Goal: Task Accomplishment & Management: Use online tool/utility

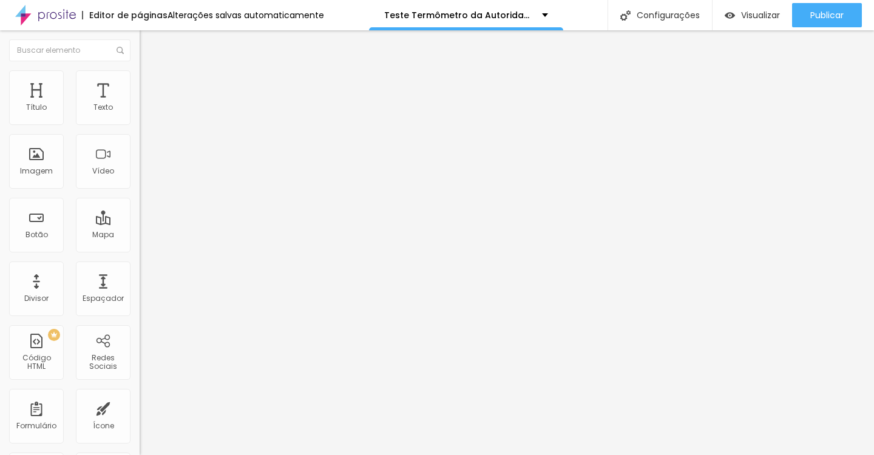
radio input "true"
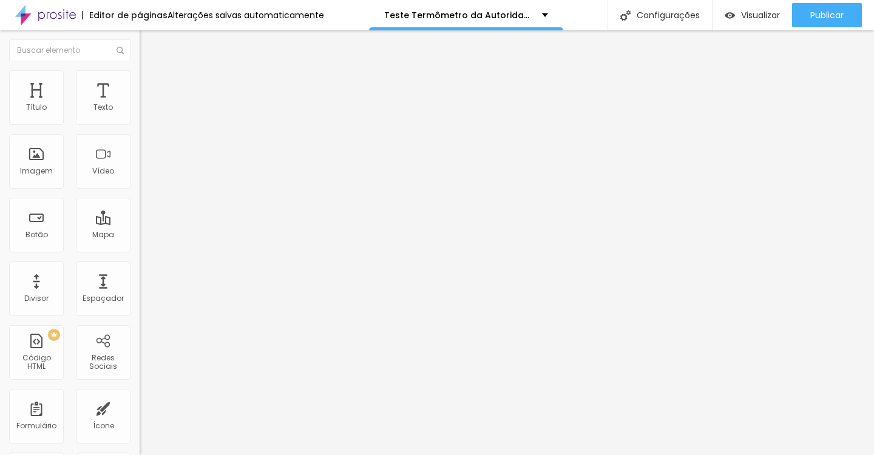
radio input "true"
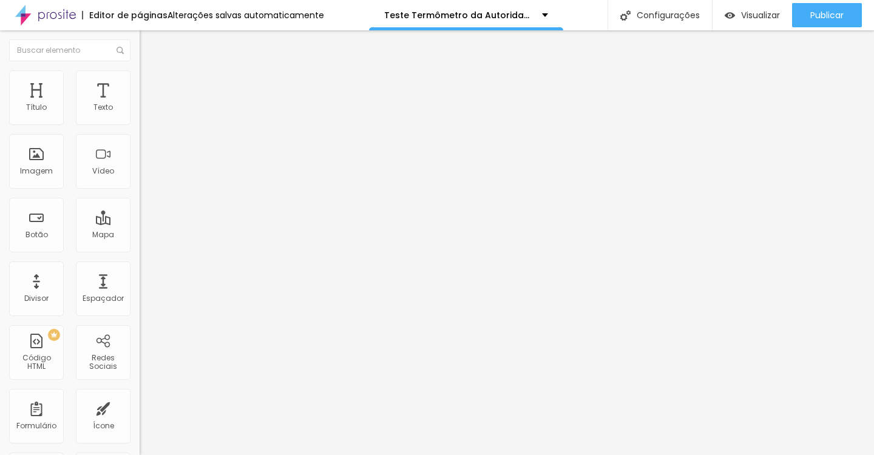
radio input "true"
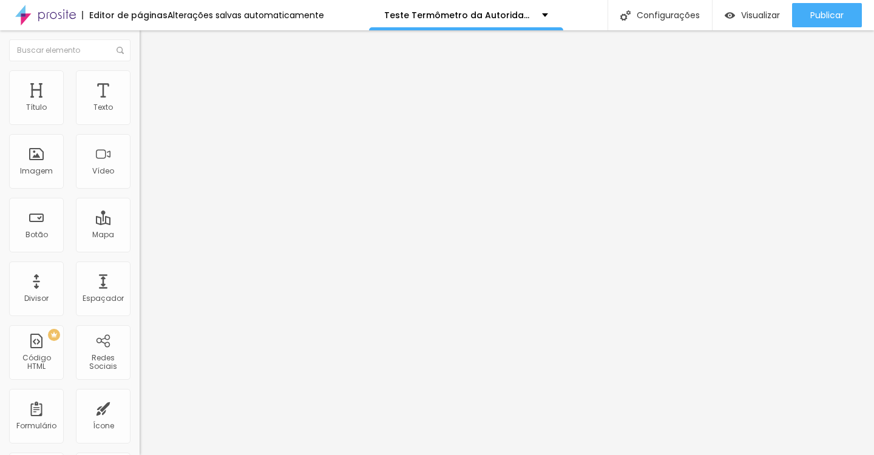
click at [149, 49] on div "Editar Formulário" at bounding box center [194, 44] width 90 height 10
click at [140, 104] on img at bounding box center [143, 100] width 7 height 7
drag, startPoint x: 278, startPoint y: 370, endPoint x: 178, endPoint y: 42, distance: 343.1
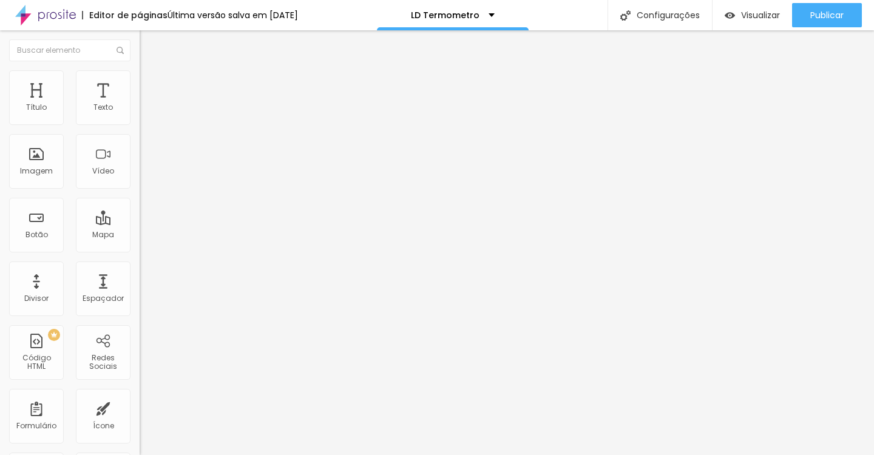
click at [140, 106] on div "0 caracteres" at bounding box center [210, 98] width 140 height 16
click at [140, 104] on img at bounding box center [143, 100] width 7 height 7
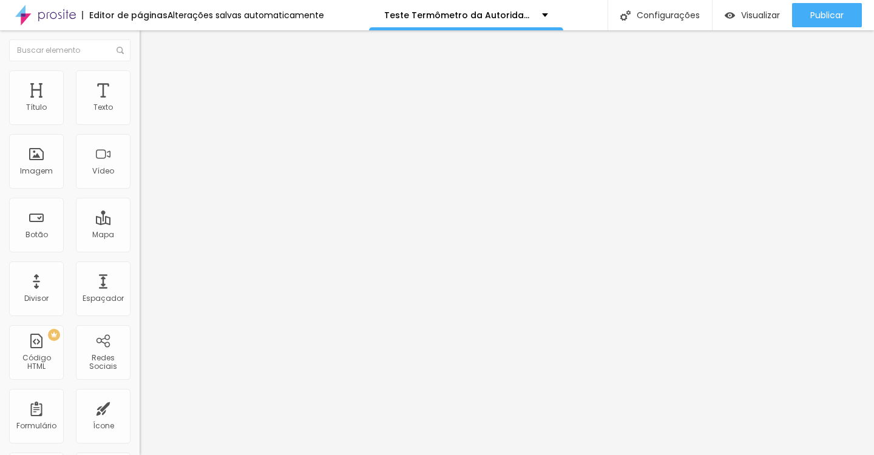
click at [140, 153] on div "<!-- 1️⃣ Conexões antecipadas --> < link rel = "preconnect" href = "https://fon…" at bounding box center [377, 153] width 474 height 94
click at [140, 104] on img at bounding box center [143, 100] width 7 height 7
click at [149, 44] on div "Editar Código HTML" at bounding box center [198, 44] width 99 height 10
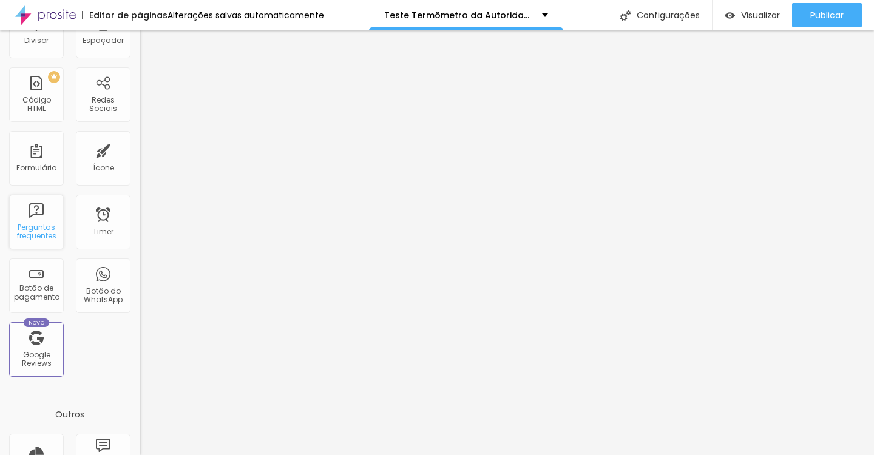
scroll to position [252, 0]
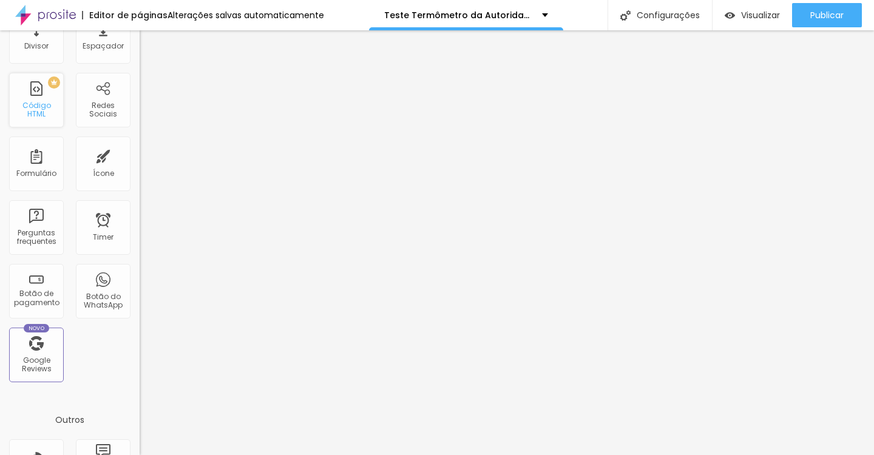
click at [37, 89] on div "PREMIUM Código HTML" at bounding box center [36, 100] width 55 height 55
click at [43, 95] on div "PREMIUM Código HTML" at bounding box center [36, 100] width 55 height 55
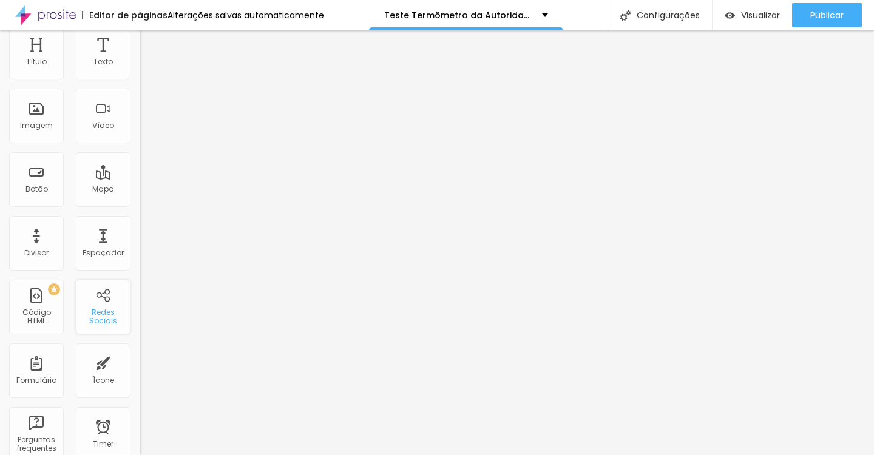
scroll to position [0, 0]
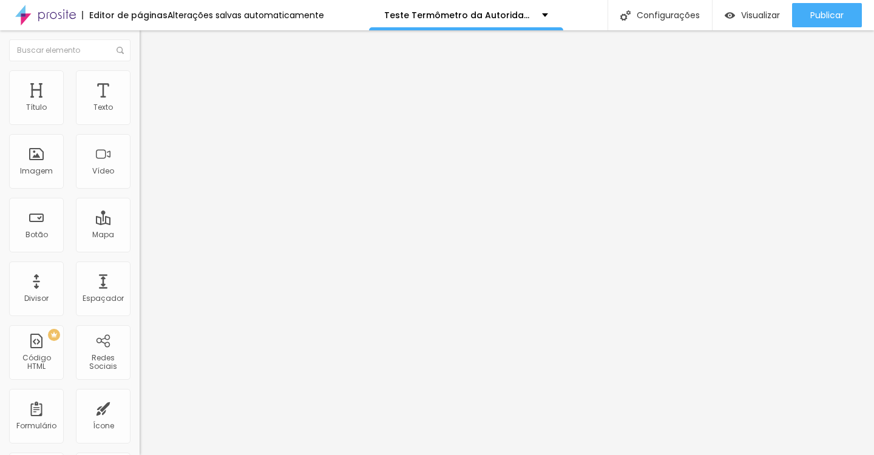
click at [140, 48] on button "Editar Código HTML" at bounding box center [210, 44] width 140 height 28
click at [140, 104] on img at bounding box center [143, 100] width 7 height 7
click at [267, 165] on div at bounding box center [273, 254] width 12 height 297
click at [267, 141] on div at bounding box center [273, 254] width 12 height 297
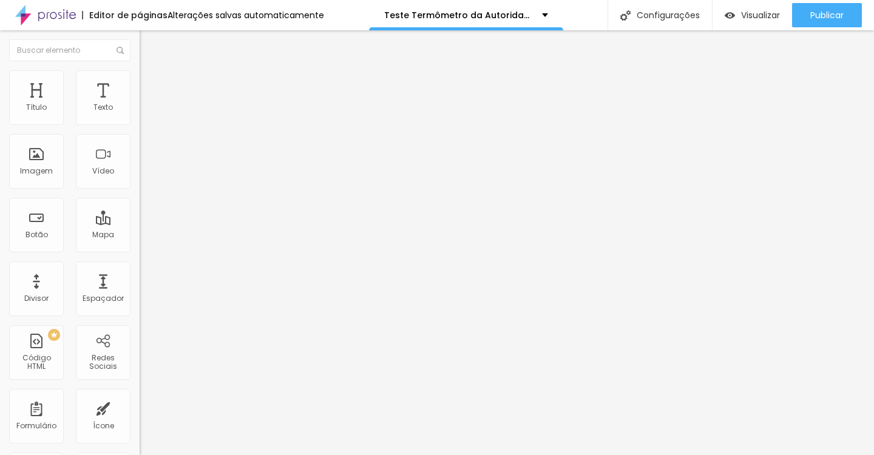
click at [140, 106] on div "1251 caracteres" at bounding box center [210, 98] width 140 height 16
click at [140, 104] on img at bounding box center [143, 100] width 7 height 7
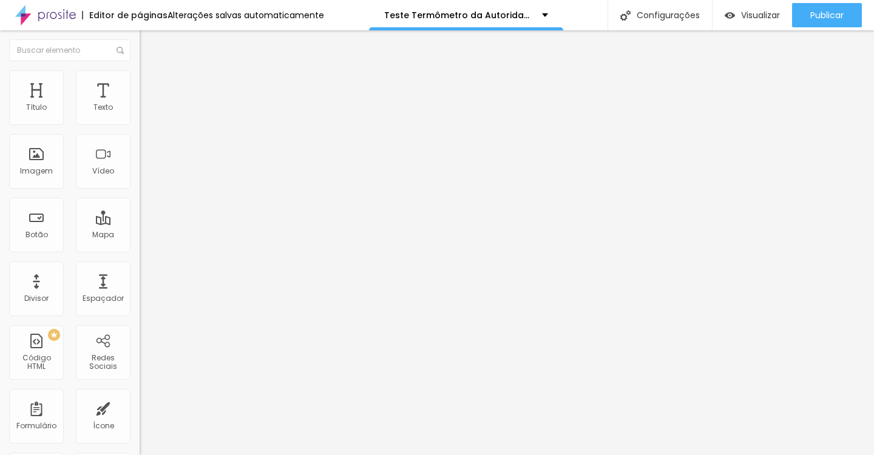
drag, startPoint x: 514, startPoint y: 302, endPoint x: 265, endPoint y: 301, distance: 250.0
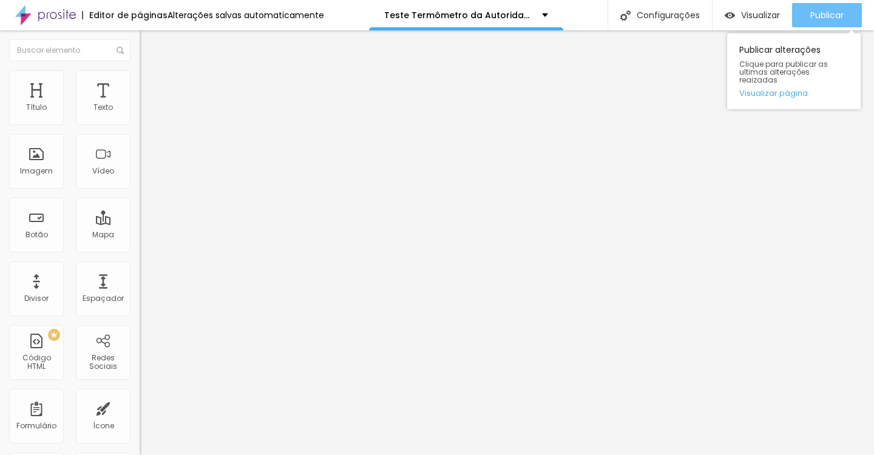
click at [841, 19] on span "Publicar" at bounding box center [826, 15] width 33 height 10
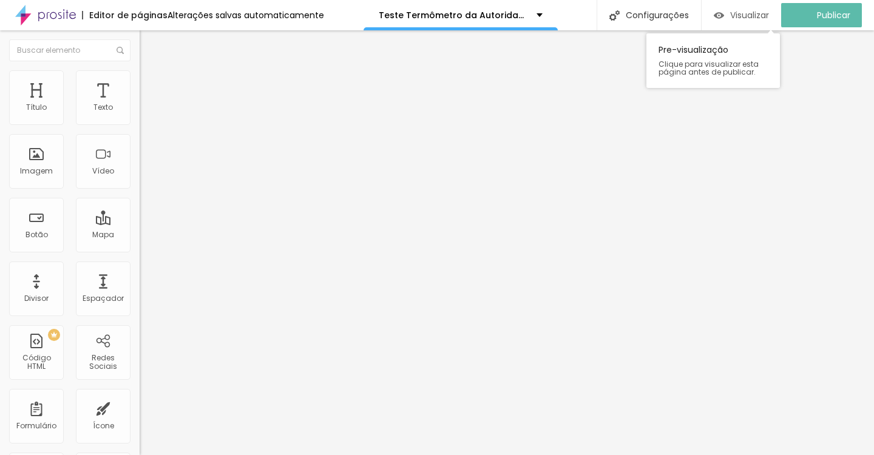
click at [749, 18] on span "Visualizar" at bounding box center [749, 15] width 39 height 10
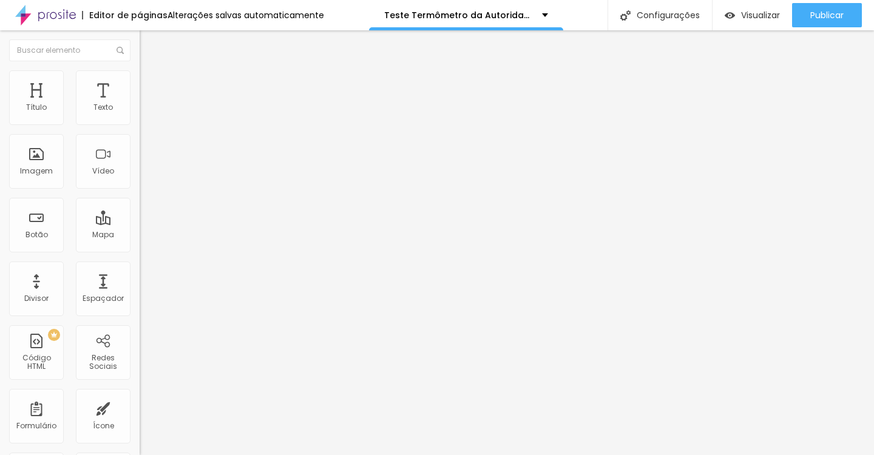
click at [140, 104] on img at bounding box center [143, 100] width 7 height 7
drag, startPoint x: 635, startPoint y: 252, endPoint x: 583, endPoint y: 249, distance: 52.3
drag, startPoint x: 637, startPoint y: 252, endPoint x: 265, endPoint y: 249, distance: 371.9
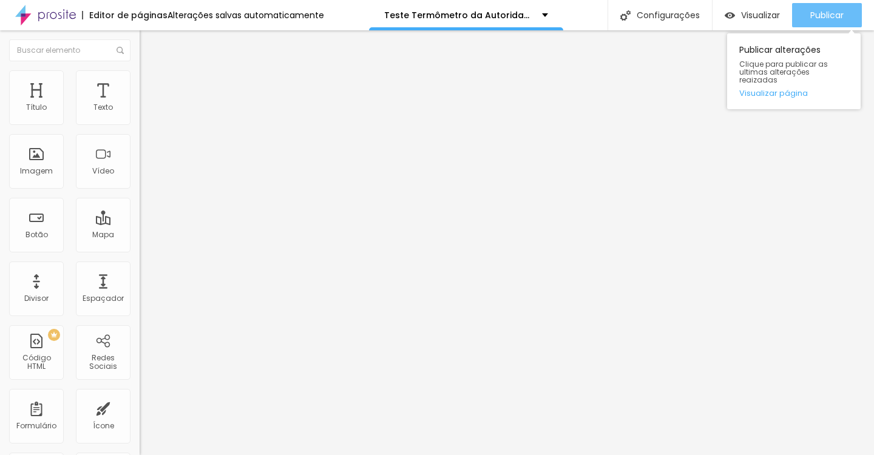
click at [803, 7] on button "Publicar" at bounding box center [827, 15] width 70 height 24
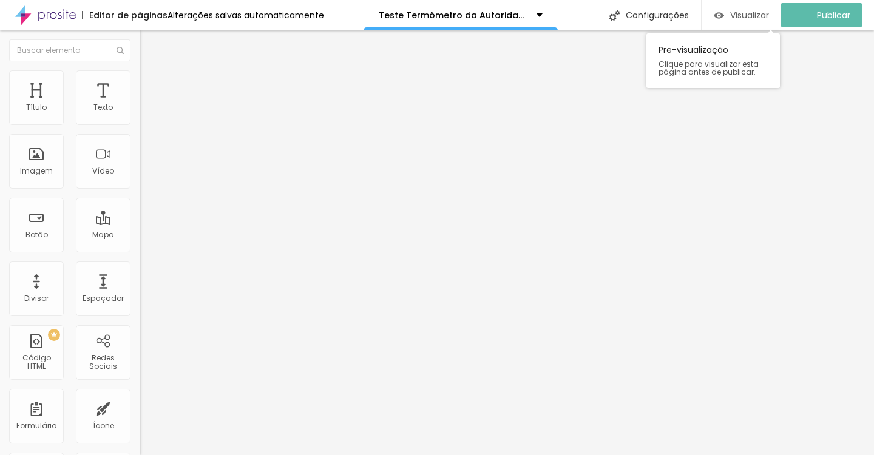
click at [769, 11] on span "Visualizar" at bounding box center [749, 15] width 39 height 10
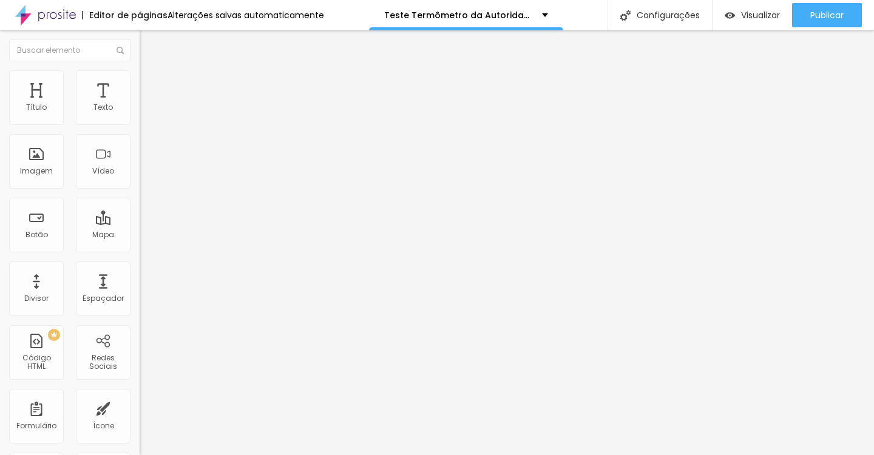
click at [140, 104] on img at bounding box center [143, 100] width 7 height 7
drag, startPoint x: 227, startPoint y: 198, endPoint x: 343, endPoint y: 248, distance: 125.9
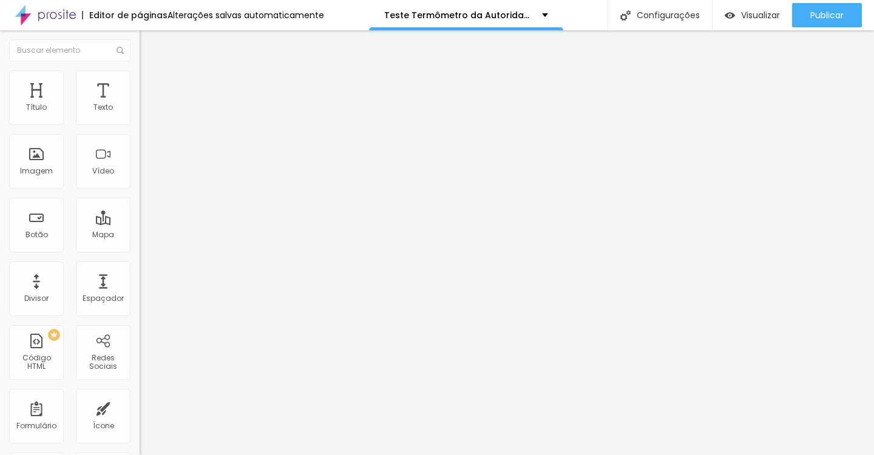
scroll to position [120, 0]
drag, startPoint x: 407, startPoint y: 294, endPoint x: 468, endPoint y: 300, distance: 61.6
drag, startPoint x: 404, startPoint y: 297, endPoint x: 481, endPoint y: 297, distance: 76.4
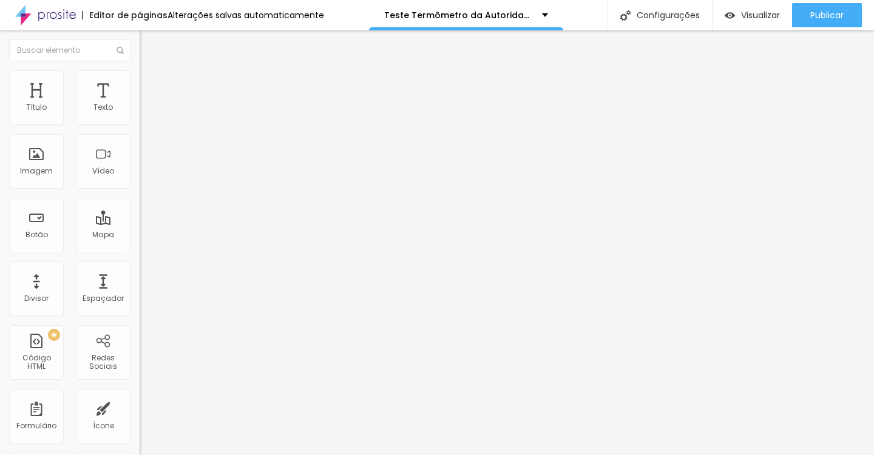
click at [140, 104] on img at bounding box center [143, 100] width 7 height 7
drag, startPoint x: 227, startPoint y: 105, endPoint x: 348, endPoint y: 328, distance: 253.3
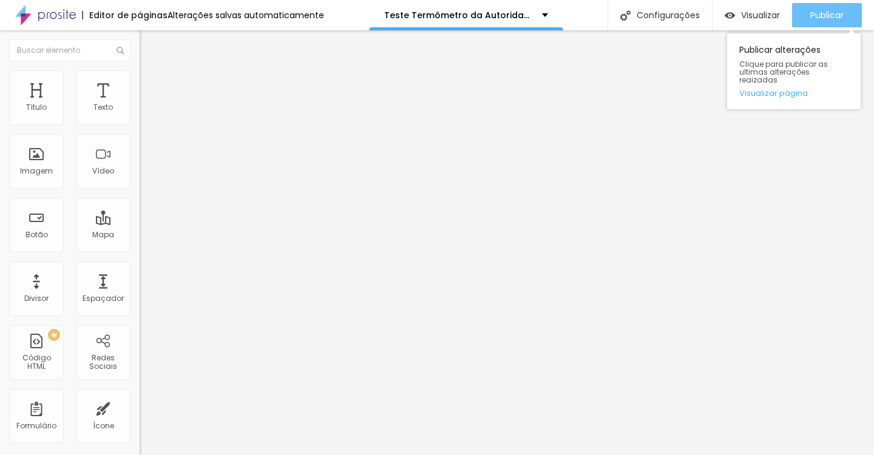
click at [822, 20] on span "Publicar" at bounding box center [826, 15] width 33 height 10
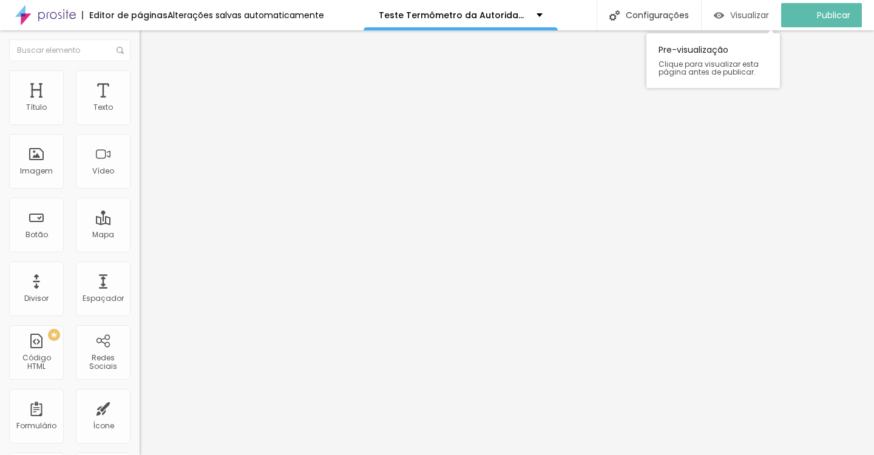
click at [769, 12] on span "Visualizar" at bounding box center [749, 15] width 39 height 10
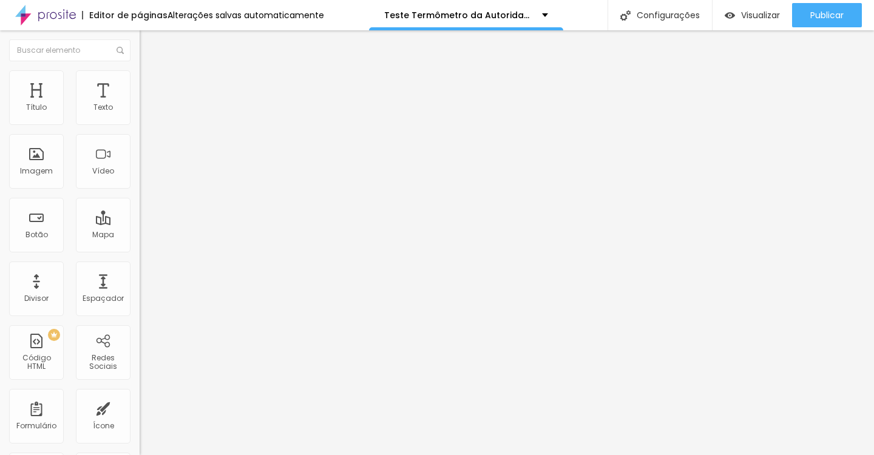
click at [140, 104] on img at bounding box center [143, 100] width 7 height 7
drag, startPoint x: 226, startPoint y: 233, endPoint x: 353, endPoint y: 303, distance: 145.3
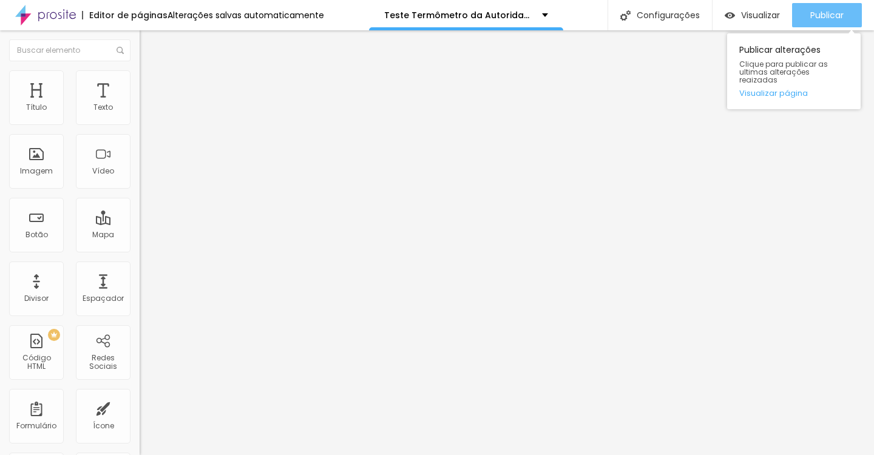
click at [820, 17] on span "Publicar" at bounding box center [826, 15] width 33 height 10
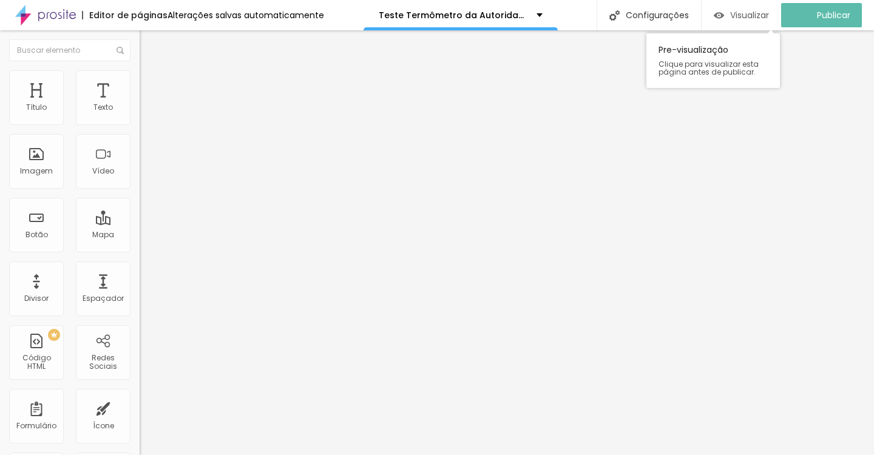
click at [763, 13] on span "Visualizar" at bounding box center [749, 15] width 39 height 10
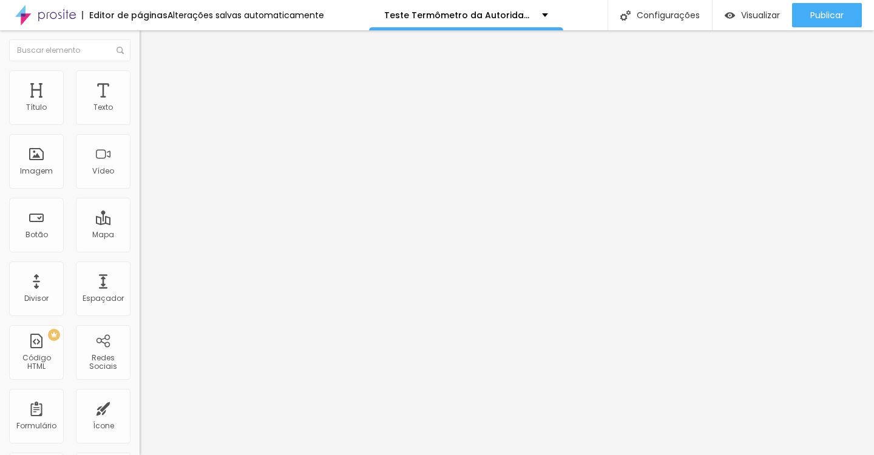
click at [140, 104] on img at bounding box center [143, 100] width 7 height 7
drag, startPoint x: 226, startPoint y: 110, endPoint x: 349, endPoint y: 285, distance: 213.4
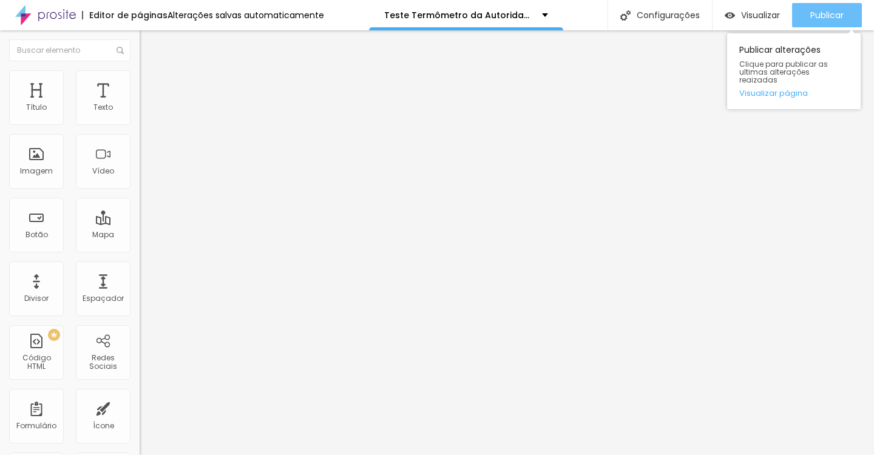
click at [815, 22] on div "Publicar" at bounding box center [826, 15] width 33 height 24
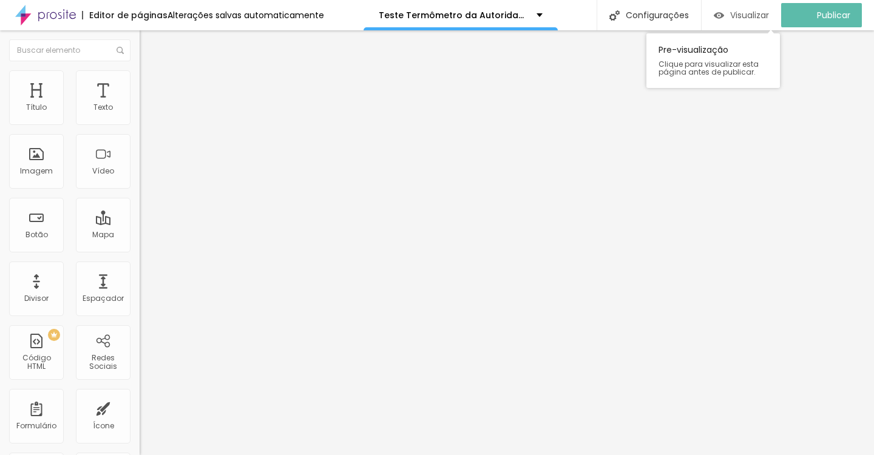
click at [750, 15] on span "Visualizar" at bounding box center [749, 15] width 39 height 10
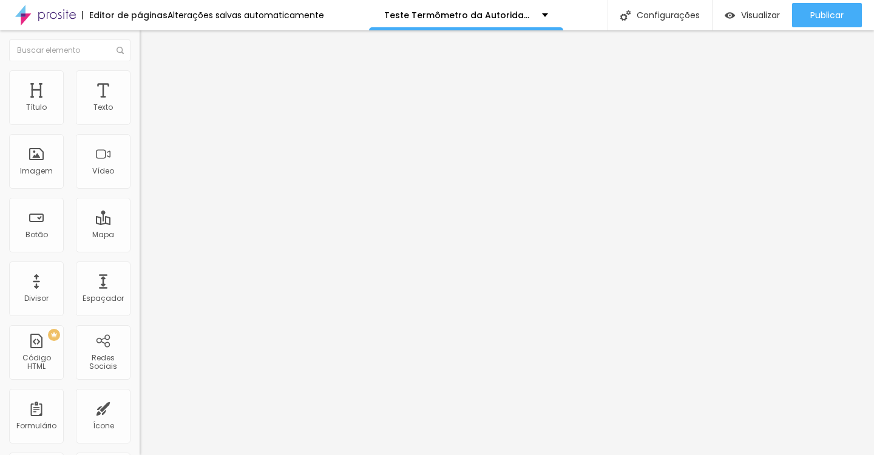
click at [140, 104] on img at bounding box center [143, 100] width 7 height 7
drag, startPoint x: 224, startPoint y: 231, endPoint x: 379, endPoint y: 332, distance: 184.6
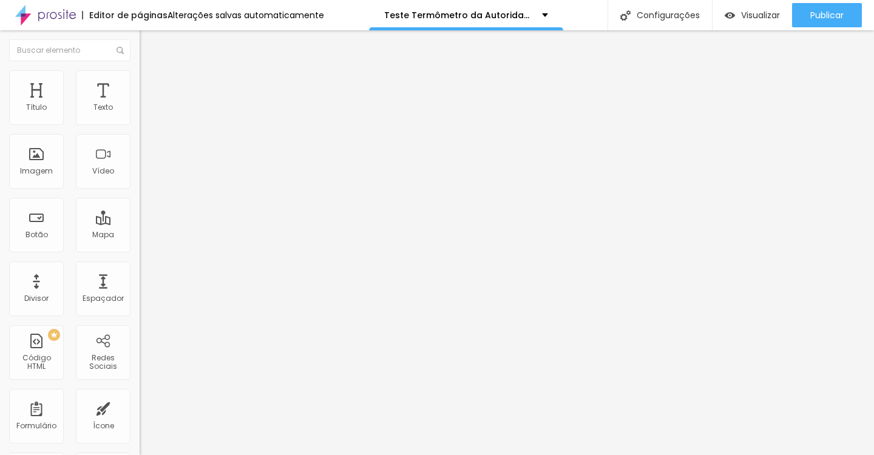
scroll to position [0, 0]
drag, startPoint x: 240, startPoint y: 250, endPoint x: 220, endPoint y: 231, distance: 27.9
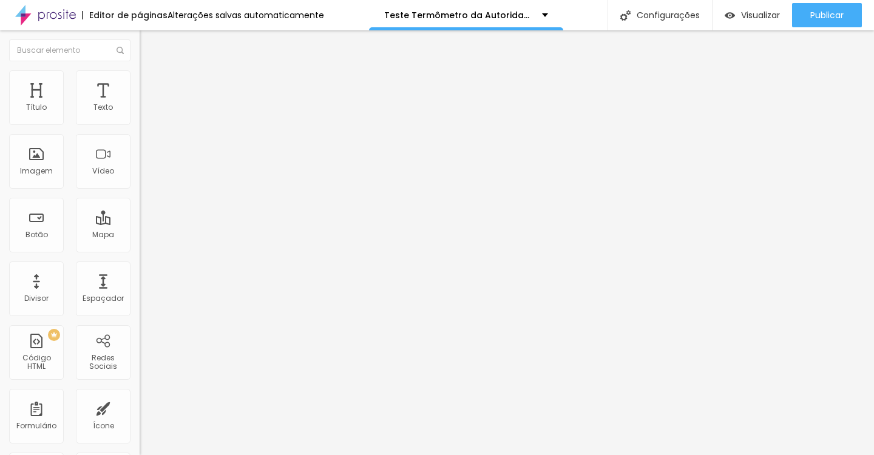
click at [149, 47] on img "button" at bounding box center [154, 44] width 10 height 10
click at [140, 104] on img at bounding box center [143, 100] width 7 height 7
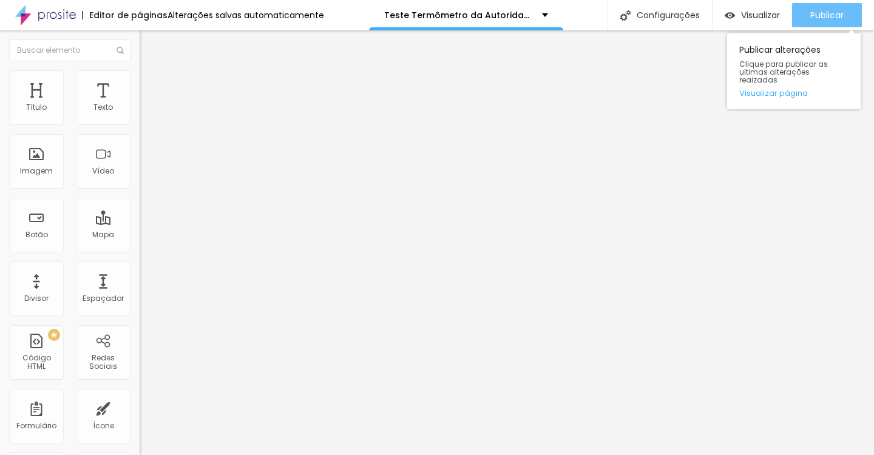
click at [817, 22] on div "Publicar" at bounding box center [826, 15] width 33 height 24
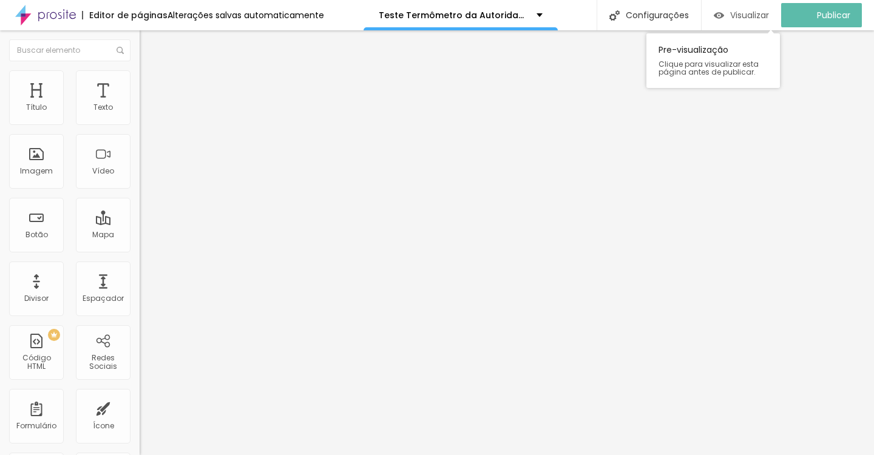
click at [744, 16] on span "Visualizar" at bounding box center [749, 15] width 39 height 10
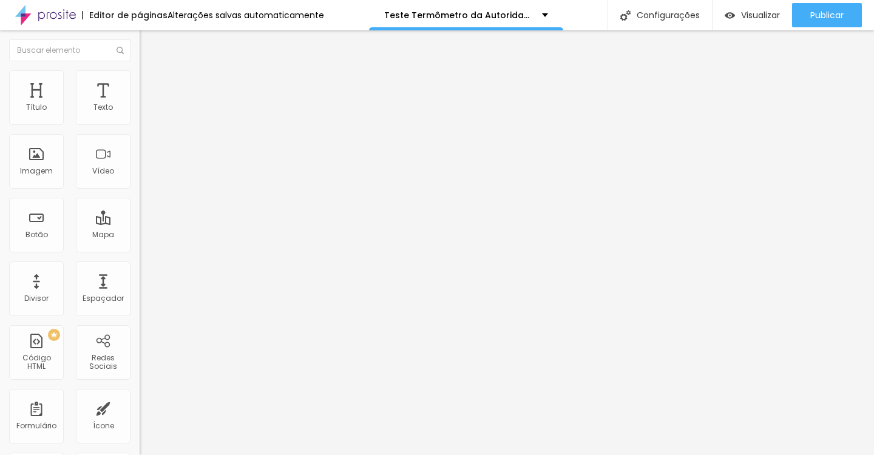
click at [140, 104] on img at bounding box center [143, 100] width 7 height 7
drag, startPoint x: 277, startPoint y: 371, endPoint x: 191, endPoint y: 53, distance: 329.4
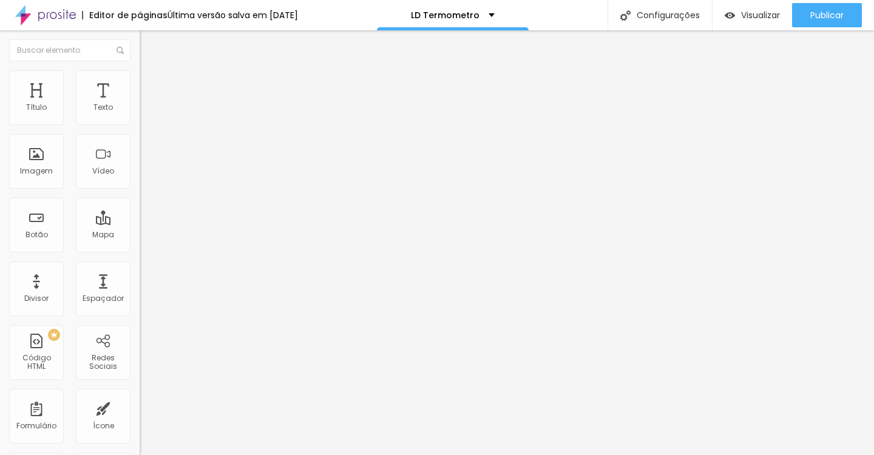
click at [140, 104] on img at bounding box center [143, 100] width 7 height 7
drag, startPoint x: 231, startPoint y: 220, endPoint x: 311, endPoint y: 280, distance: 100.6
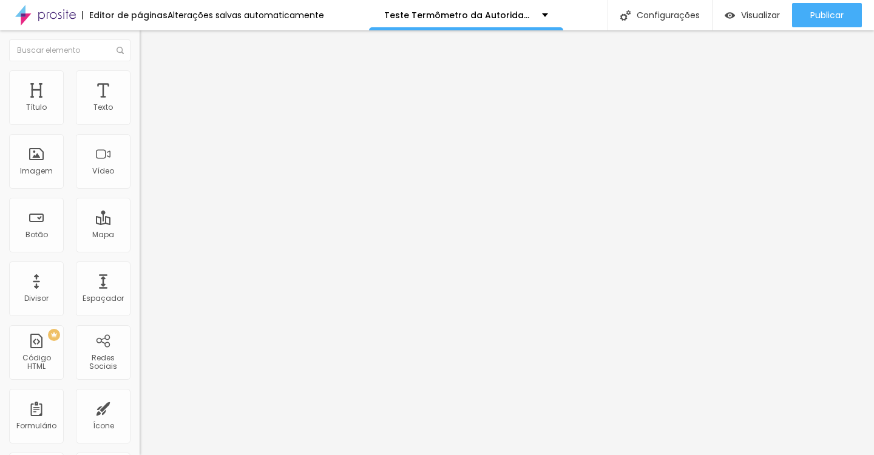
scroll to position [4247, 0]
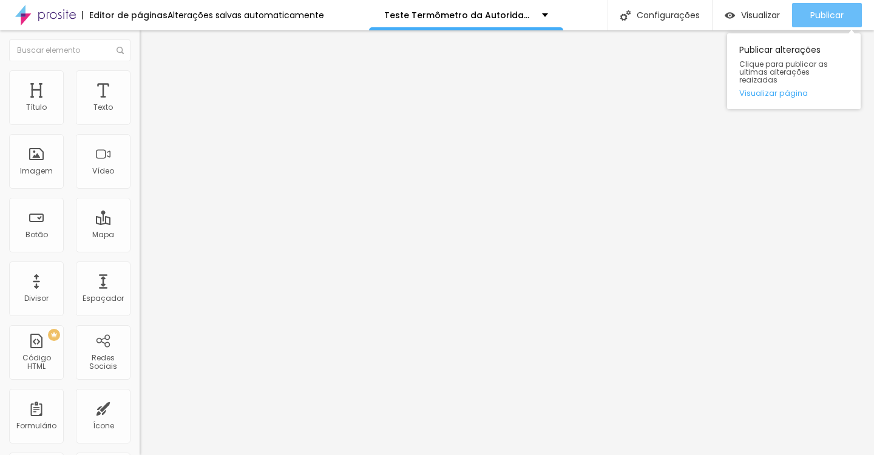
click at [822, 17] on span "Publicar" at bounding box center [826, 15] width 33 height 10
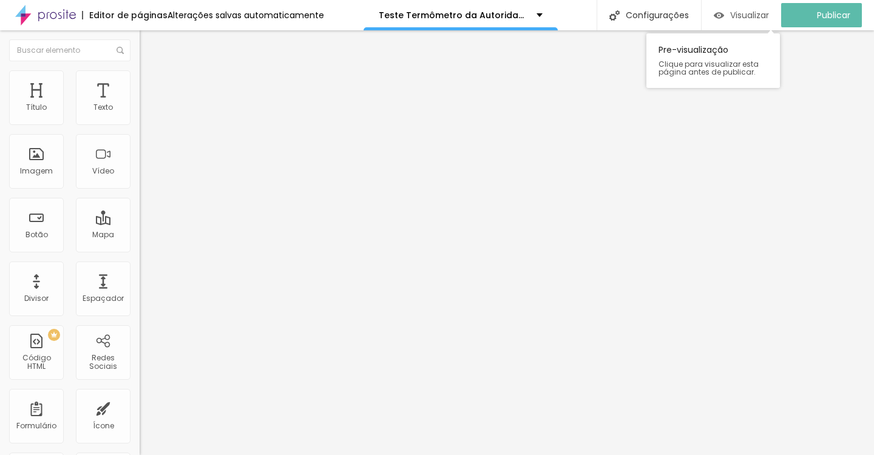
click at [757, 18] on span "Visualizar" at bounding box center [749, 15] width 39 height 10
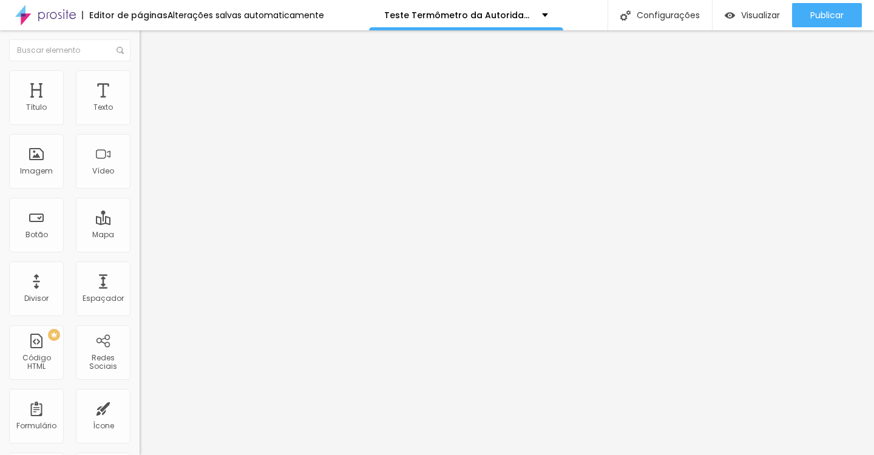
click at [140, 104] on img at bounding box center [143, 100] width 7 height 7
drag, startPoint x: 259, startPoint y: 334, endPoint x: 231, endPoint y: 186, distance: 150.0
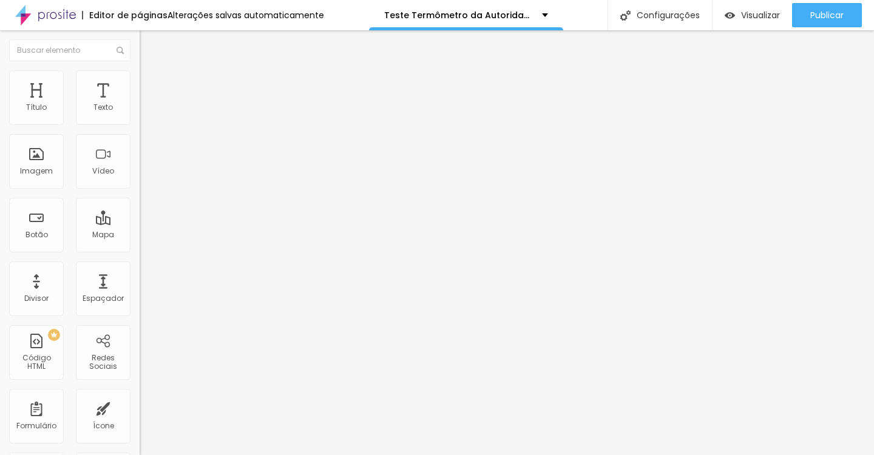
drag, startPoint x: 236, startPoint y: 147, endPoint x: 240, endPoint y: 332, distance: 185.7
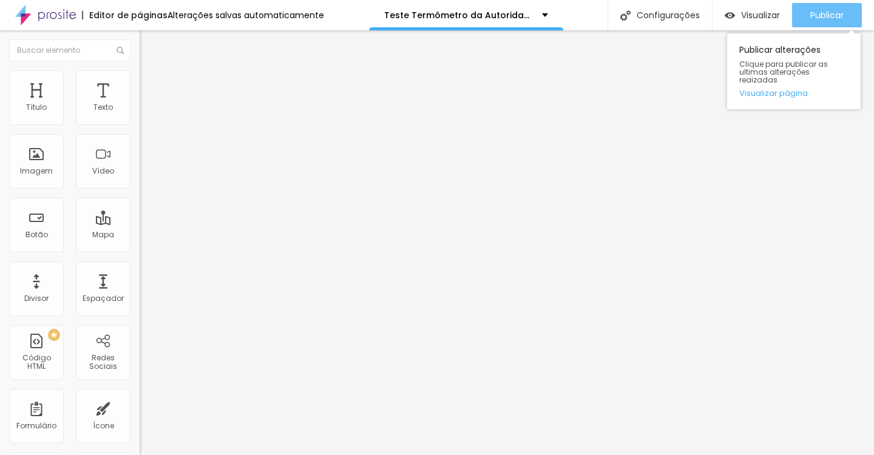
click at [823, 11] on span "Publicar" at bounding box center [826, 15] width 33 height 10
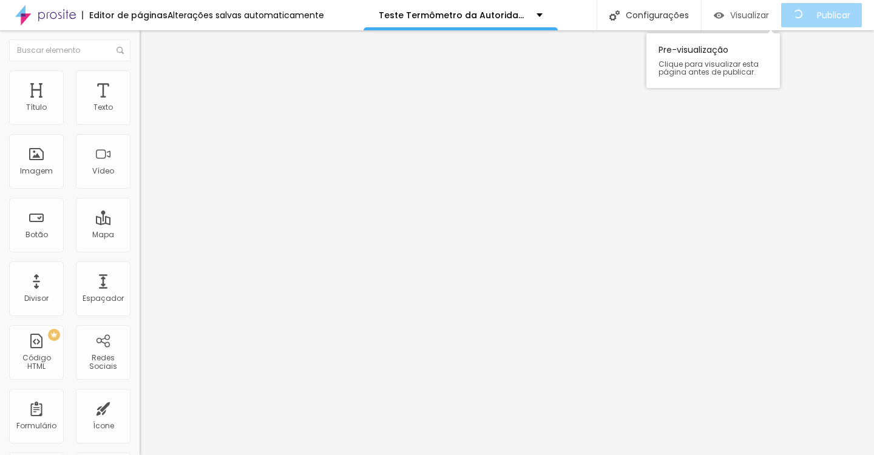
click at [763, 10] on span "Visualizar" at bounding box center [749, 15] width 39 height 10
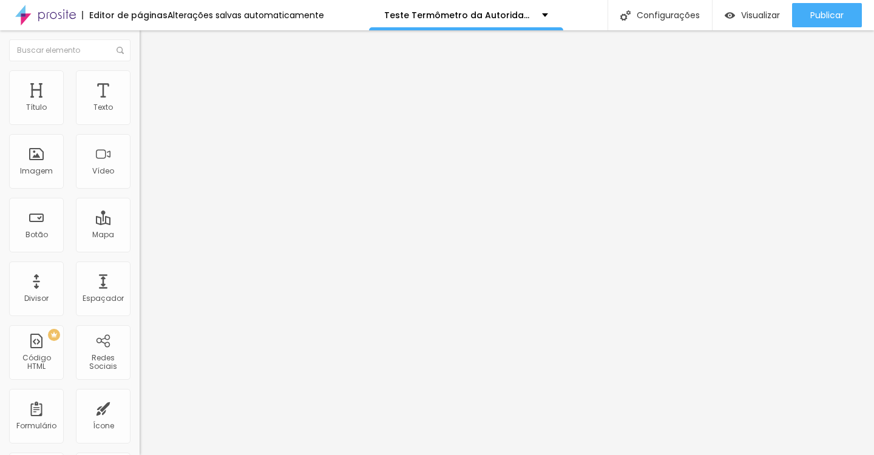
click at [149, 47] on div "Editar Código HTML" at bounding box center [198, 44] width 99 height 10
click at [140, 104] on img at bounding box center [143, 100] width 7 height 7
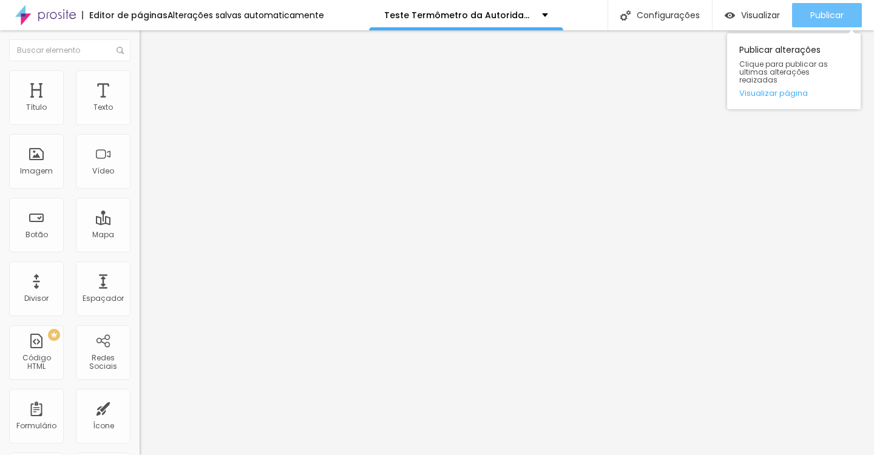
click at [827, 19] on span "Publicar" at bounding box center [826, 15] width 33 height 10
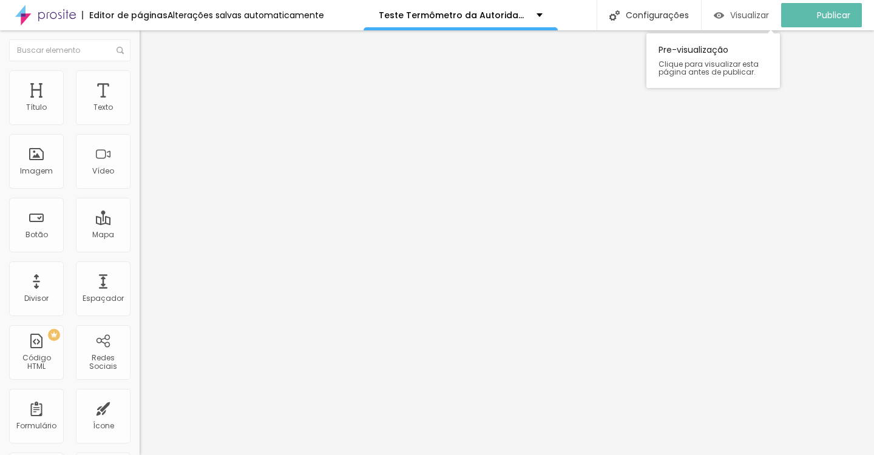
click at [764, 15] on span "Visualizar" at bounding box center [749, 15] width 39 height 10
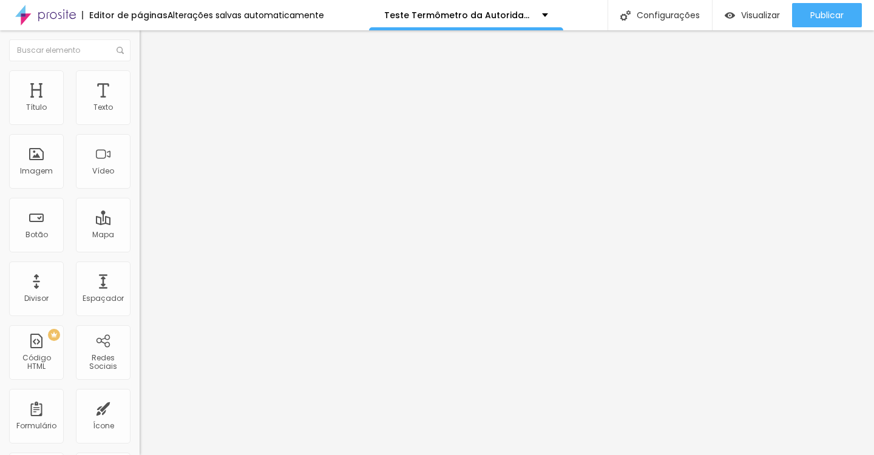
click at [140, 104] on img at bounding box center [143, 100] width 7 height 7
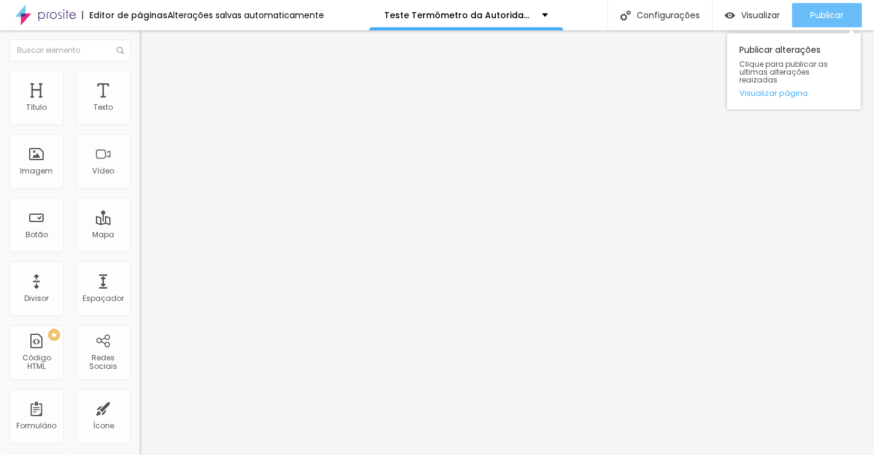
click at [816, 18] on span "Publicar" at bounding box center [826, 15] width 33 height 10
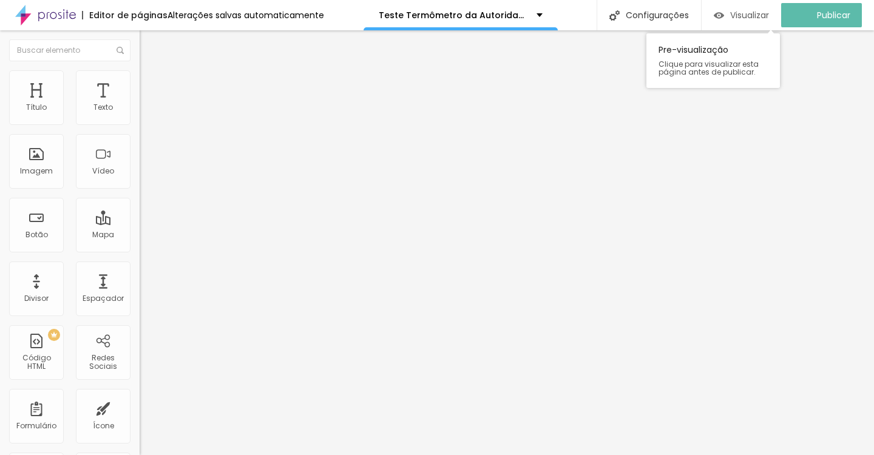
click at [769, 14] on span "Visualizar" at bounding box center [749, 15] width 39 height 10
click at [743, 24] on div "Visualizar" at bounding box center [751, 15] width 55 height 24
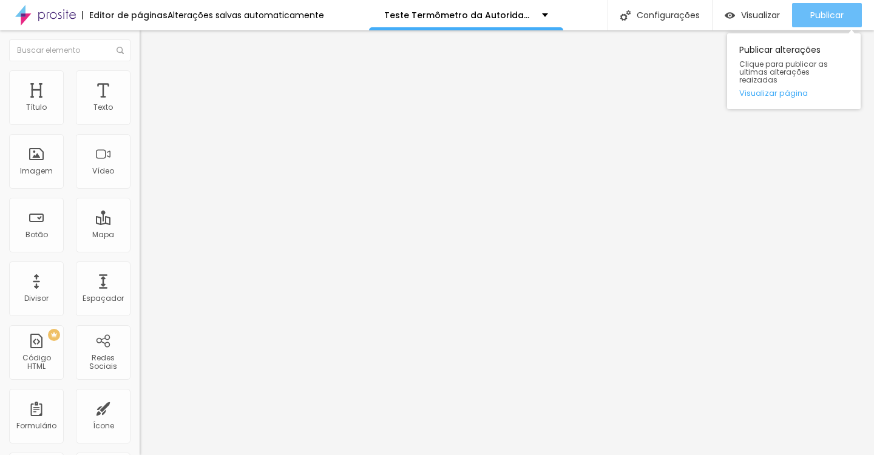
click at [815, 18] on span "Publicar" at bounding box center [826, 15] width 33 height 10
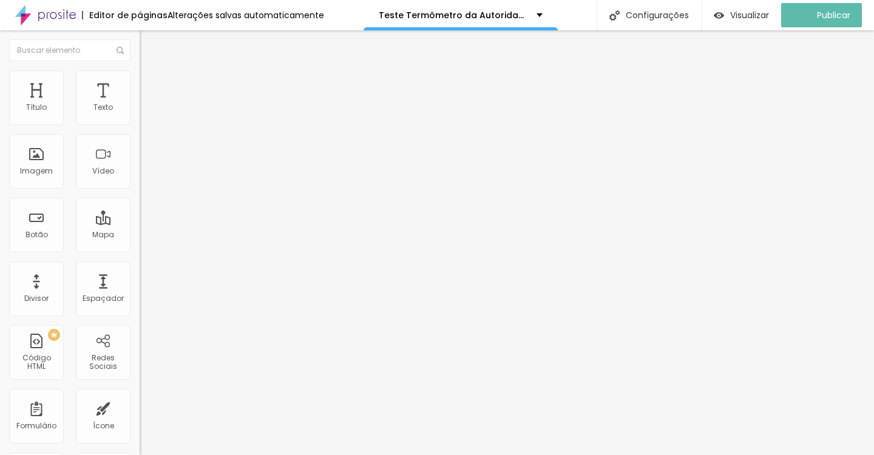
click at [149, 46] on div "Editar Código HTML" at bounding box center [198, 44] width 99 height 10
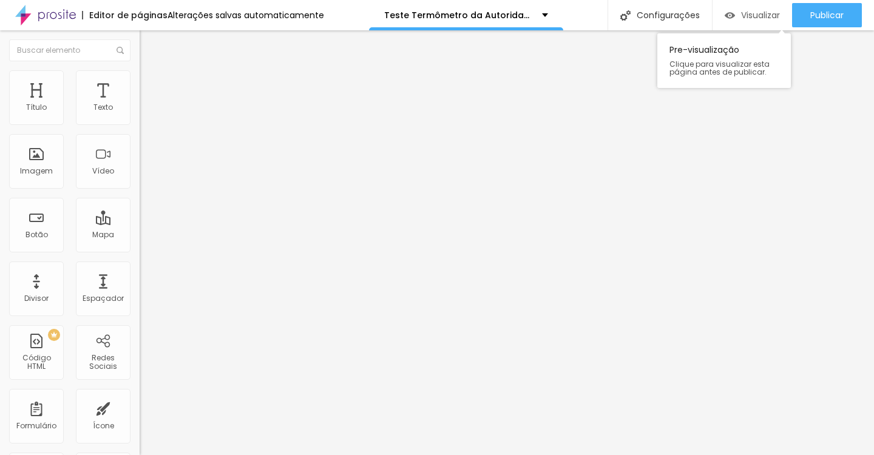
click at [755, 12] on span "Visualizar" at bounding box center [760, 15] width 39 height 10
click at [140, 104] on img at bounding box center [143, 100] width 7 height 7
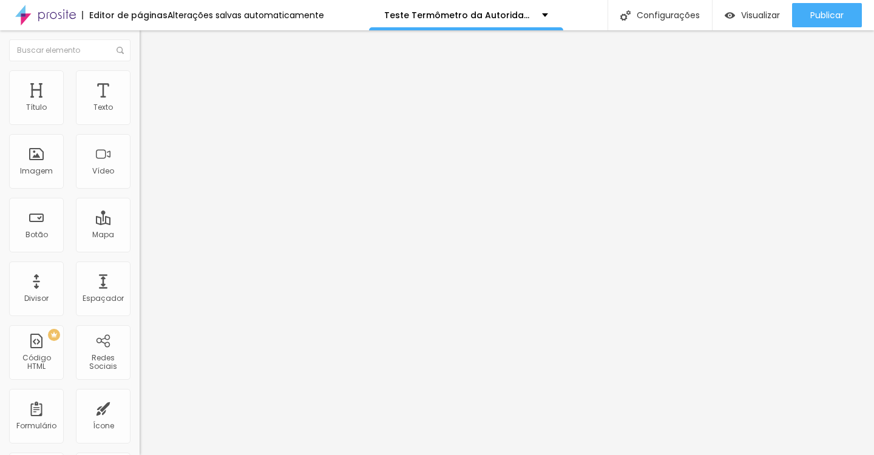
click at [140, 104] on img at bounding box center [143, 100] width 7 height 7
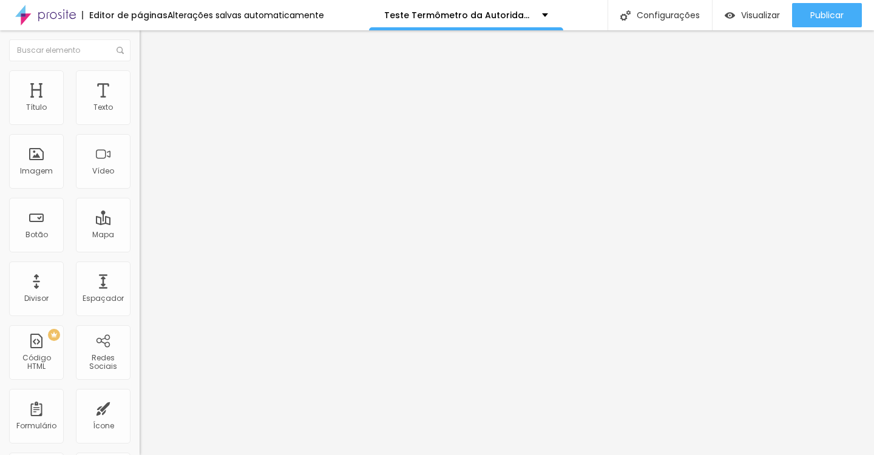
drag, startPoint x: 360, startPoint y: 259, endPoint x: 226, endPoint y: 262, distance: 134.1
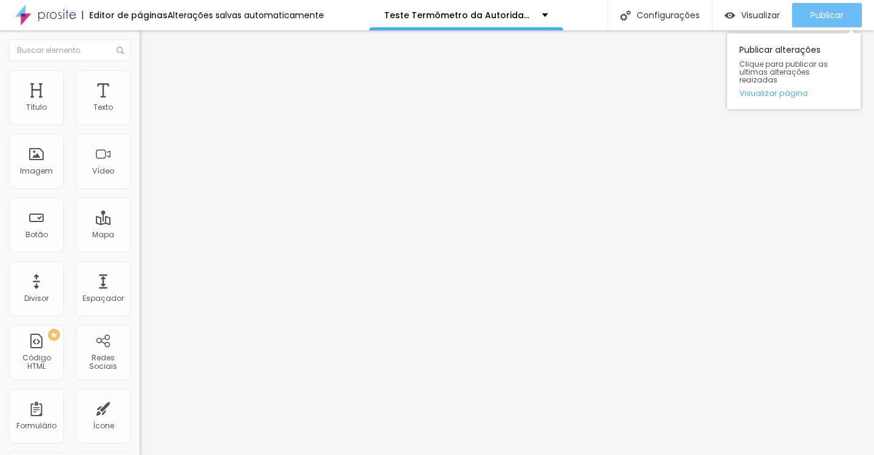
click at [808, 4] on button "Publicar" at bounding box center [827, 15] width 70 height 24
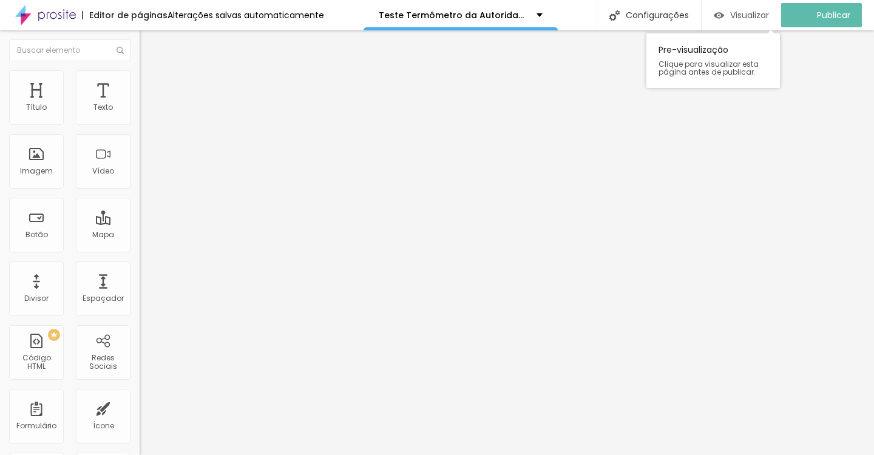
click at [758, 10] on span "Visualizar" at bounding box center [749, 15] width 39 height 10
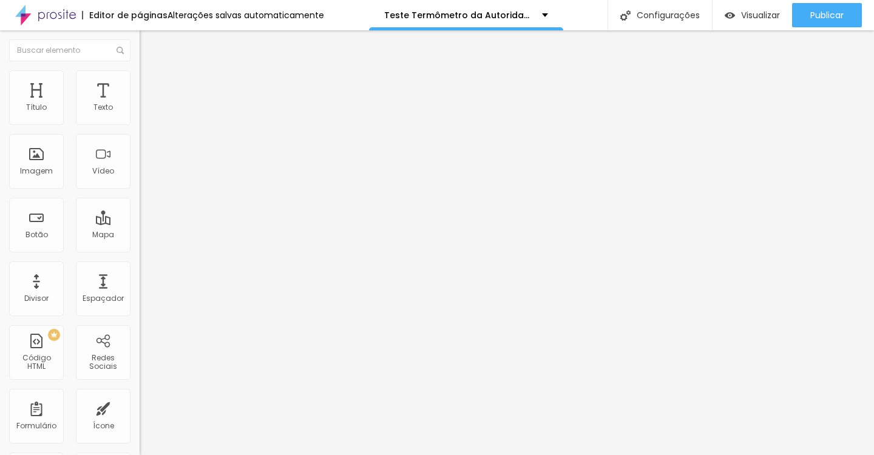
click at [140, 106] on div "12240 caracteres" at bounding box center [210, 98] width 140 height 16
click at [140, 104] on img at bounding box center [143, 100] width 7 height 7
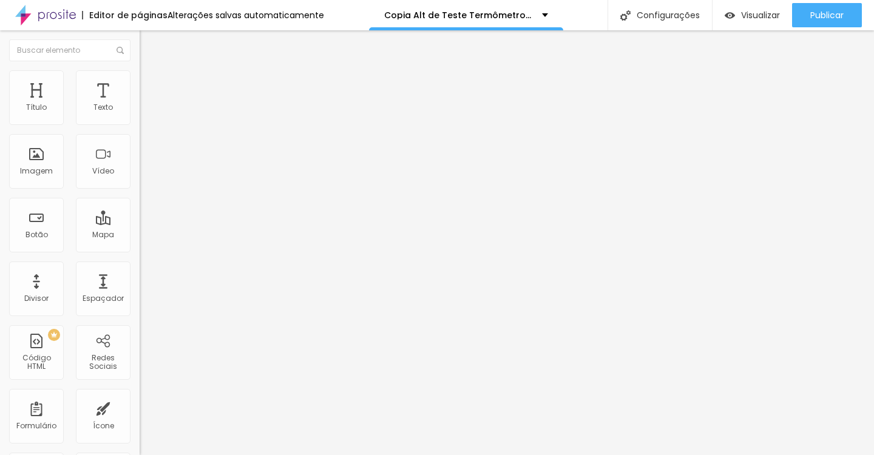
click at [140, 106] on div at bounding box center [210, 101] width 140 height 8
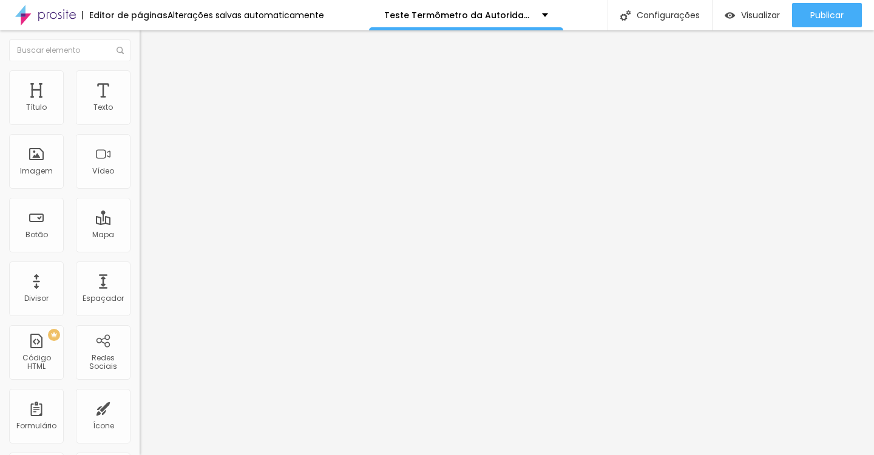
click at [140, 104] on img at bounding box center [143, 100] width 7 height 7
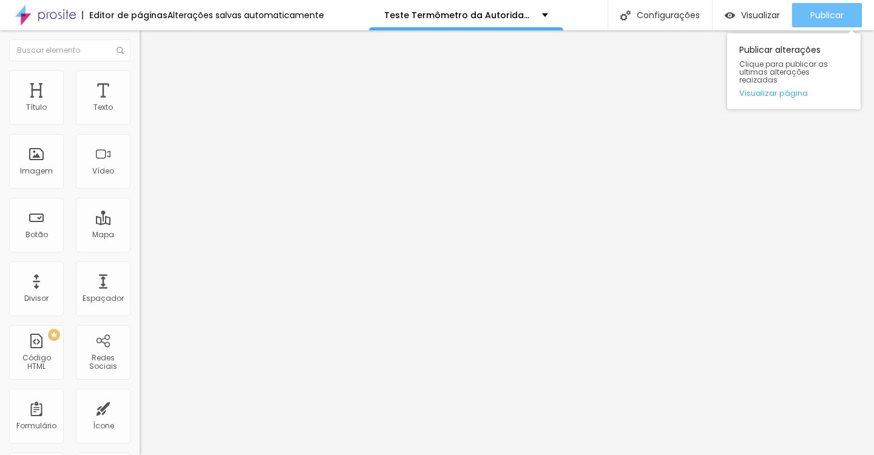
click at [795, 8] on button "Publicar" at bounding box center [827, 15] width 70 height 24
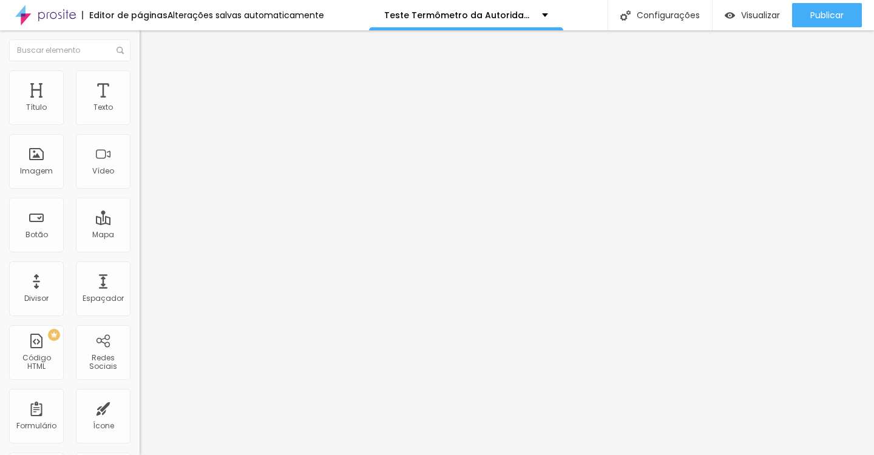
click at [140, 106] on div "11240 caracteres" at bounding box center [210, 98] width 140 height 16
click at [140, 104] on img at bounding box center [143, 100] width 7 height 7
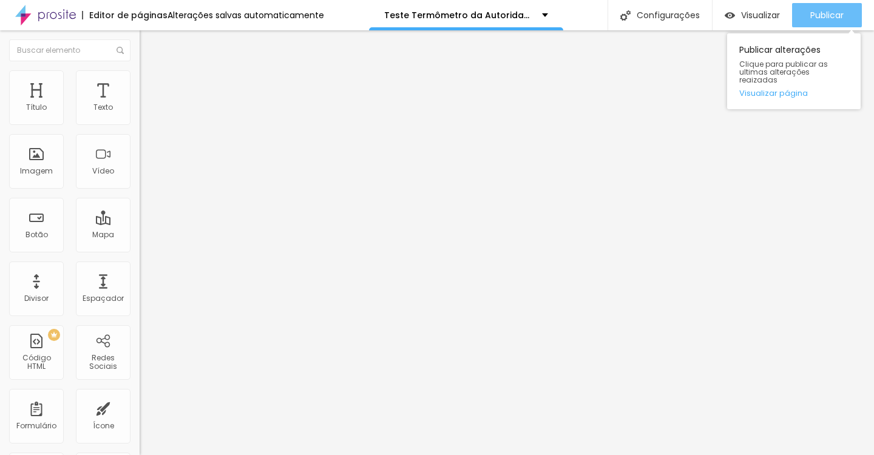
click at [804, 24] on button "Publicar" at bounding box center [827, 15] width 70 height 24
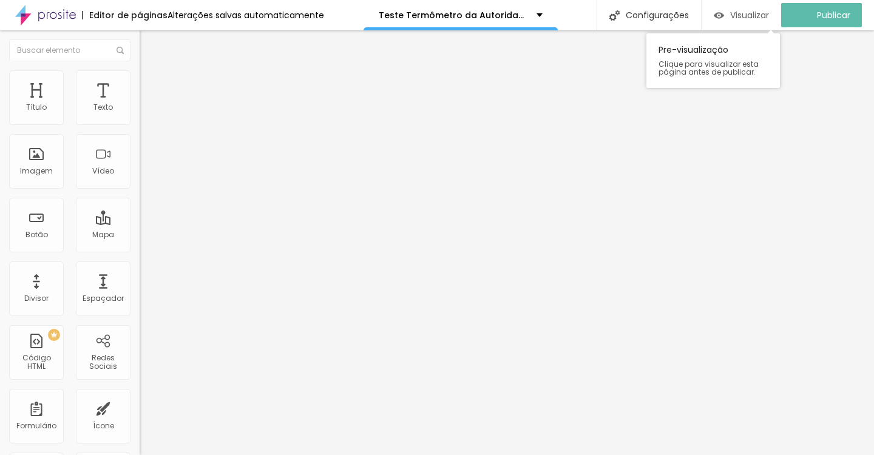
click at [764, 13] on span "Visualizar" at bounding box center [749, 15] width 39 height 10
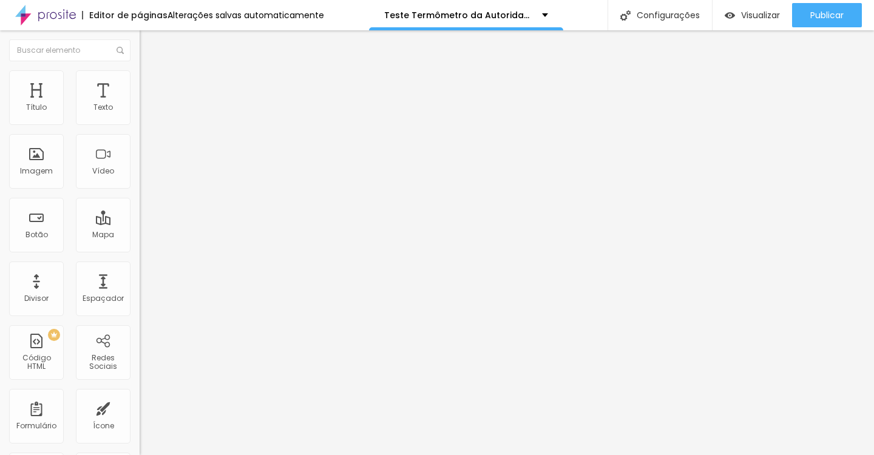
click at [140, 104] on img at bounding box center [143, 100] width 7 height 7
drag, startPoint x: 244, startPoint y: 241, endPoint x: 171, endPoint y: 3, distance: 248.7
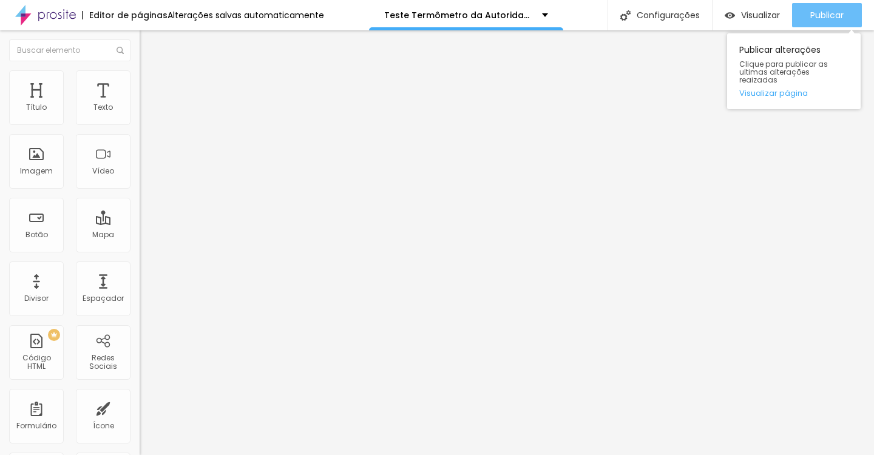
click at [801, 13] on button "Publicar" at bounding box center [827, 15] width 70 height 24
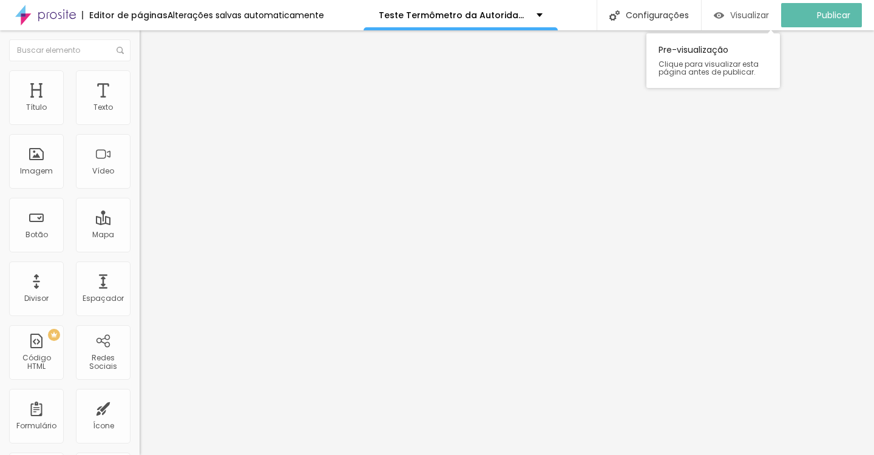
click at [760, 15] on span "Visualizar" at bounding box center [749, 15] width 39 height 10
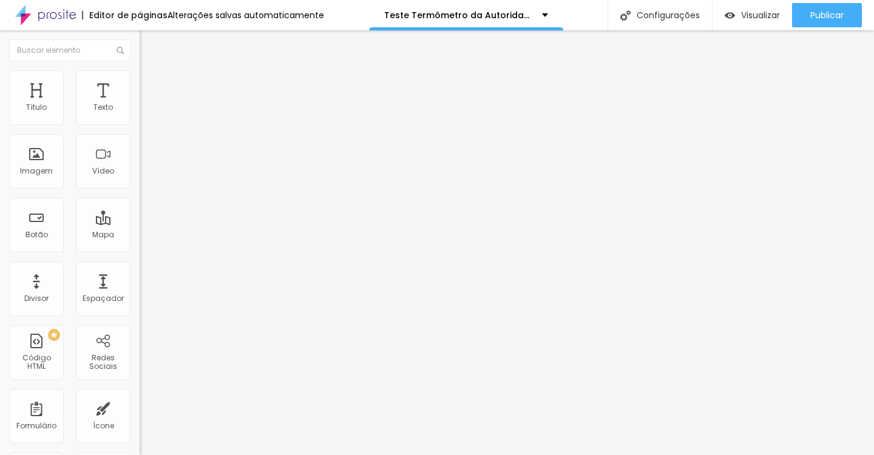
click at [140, 104] on img at bounding box center [143, 100] width 7 height 7
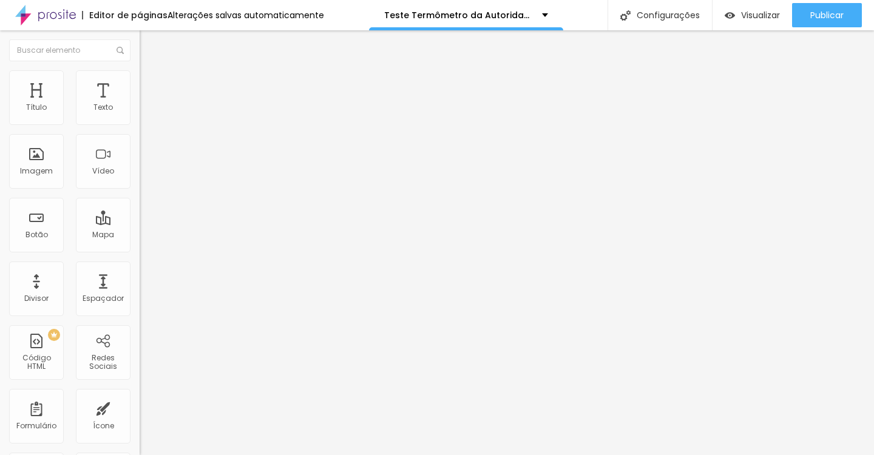
scroll to position [98, 0]
drag, startPoint x: 227, startPoint y: 252, endPoint x: 444, endPoint y: 277, distance: 218.6
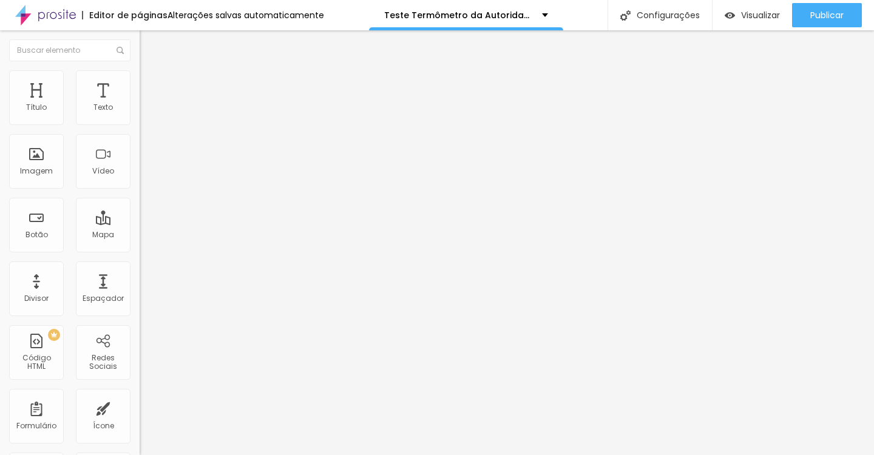
scroll to position [140, 0]
click at [823, 0] on div "Publicar Publicar alterações Clique para publicar as ultimas alterações reaizad…" at bounding box center [827, 15] width 70 height 30
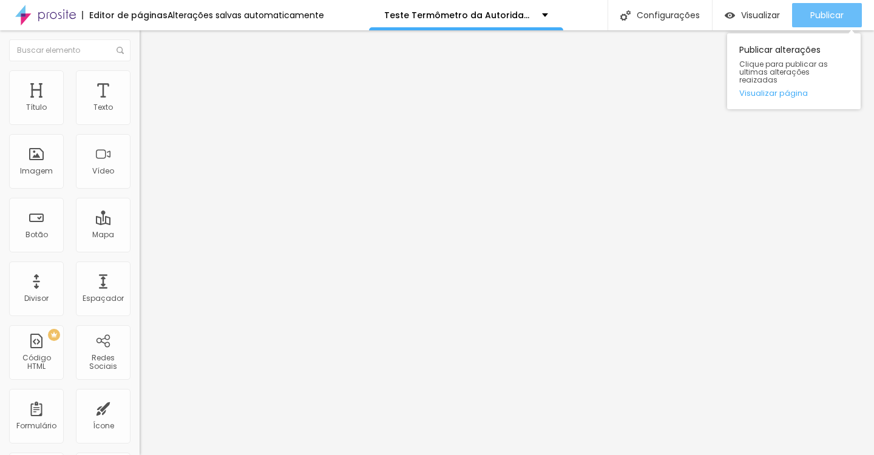
click at [817, 10] on span "Publicar" at bounding box center [826, 15] width 33 height 10
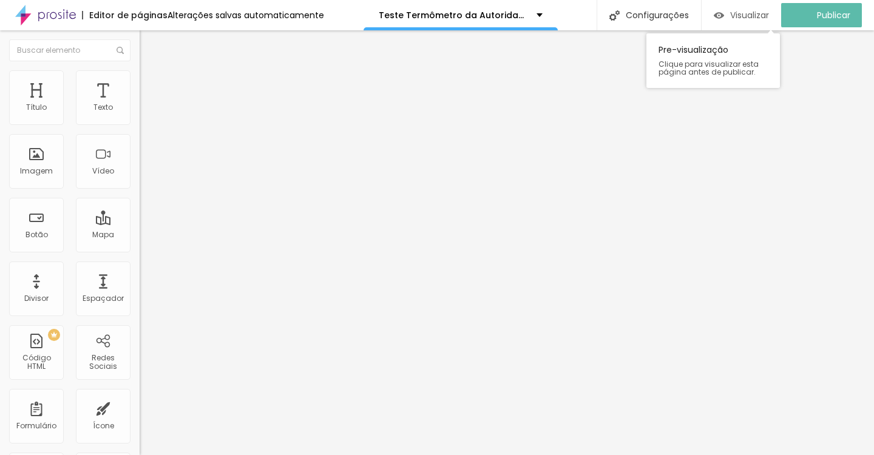
click at [761, 10] on span "Visualizar" at bounding box center [749, 15] width 39 height 10
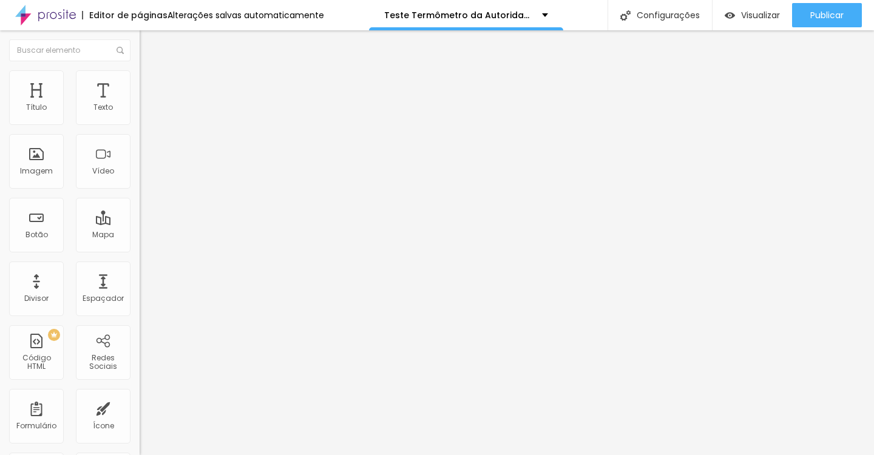
click at [140, 106] on div "19431 caracteres" at bounding box center [210, 98] width 140 height 16
click at [140, 104] on img at bounding box center [143, 100] width 7 height 7
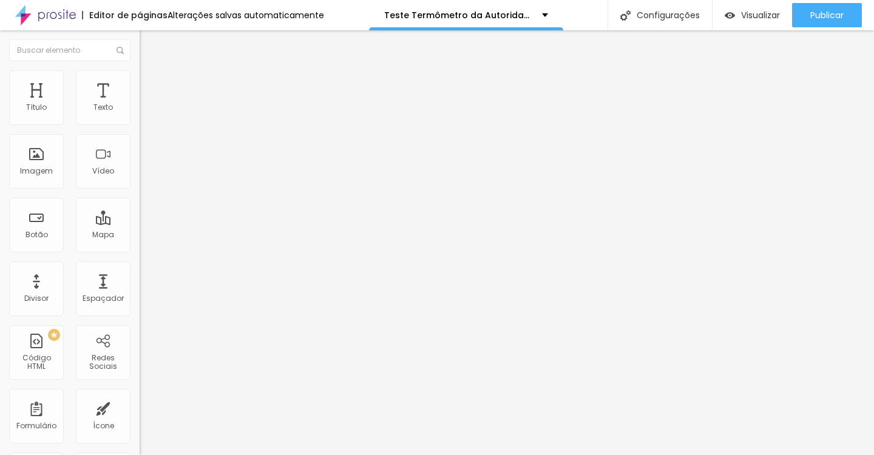
click at [140, 104] on img at bounding box center [143, 100] width 7 height 7
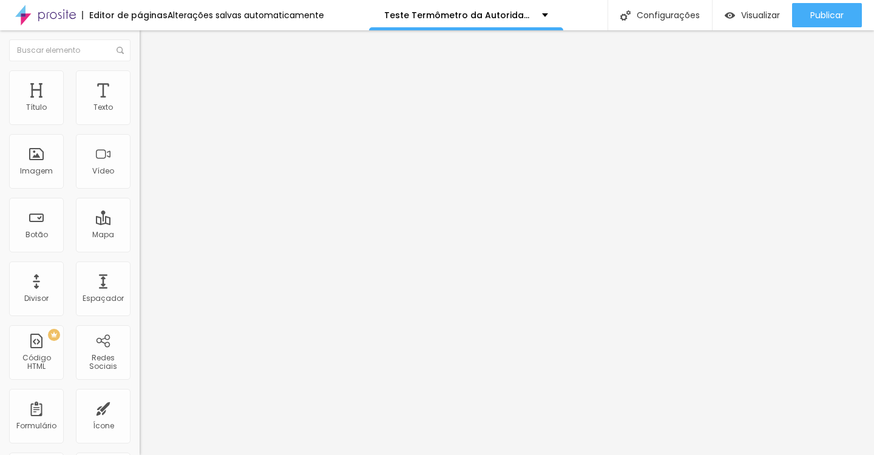
click at [140, 106] on div "19434 caracteres" at bounding box center [210, 98] width 140 height 16
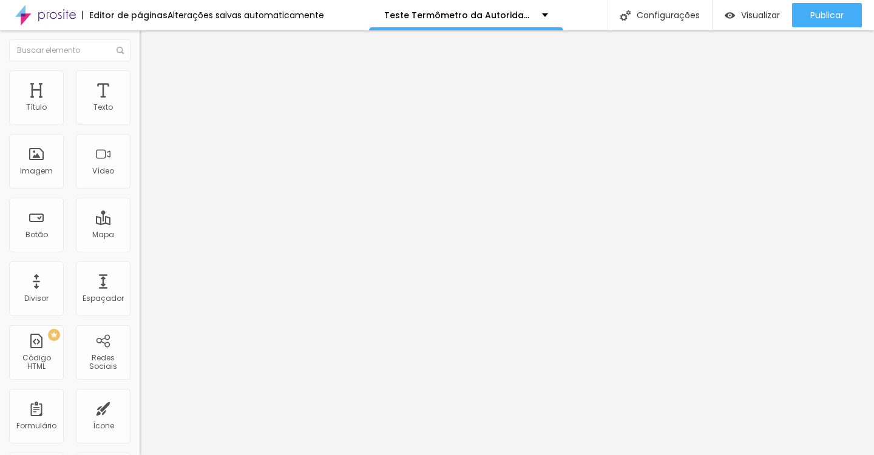
click at [140, 106] on div "19434 caracteres" at bounding box center [210, 98] width 140 height 16
click at [140, 104] on img at bounding box center [143, 100] width 7 height 7
drag, startPoint x: 226, startPoint y: 124, endPoint x: 358, endPoint y: 219, distance: 163.0
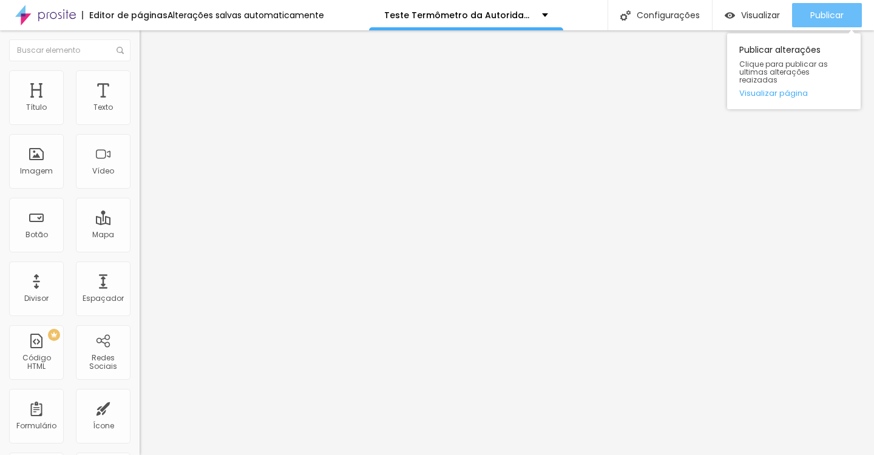
click at [822, 19] on span "Publicar" at bounding box center [826, 15] width 33 height 10
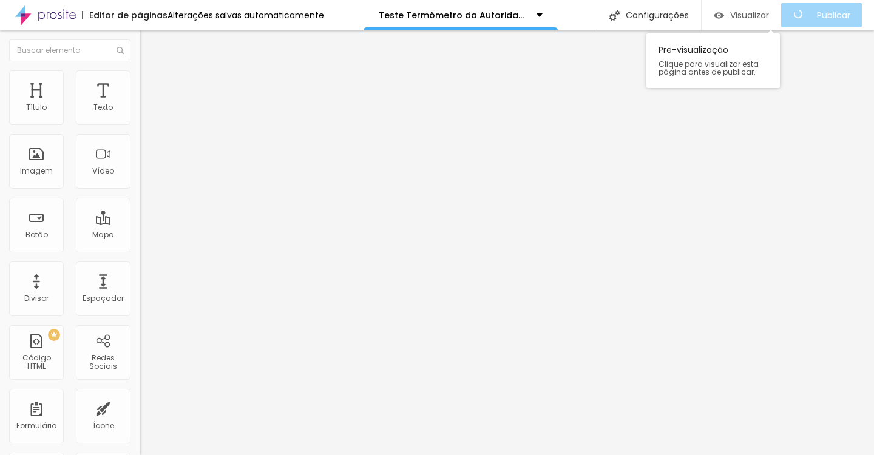
click at [768, 26] on div "Visualizar" at bounding box center [740, 15] width 55 height 24
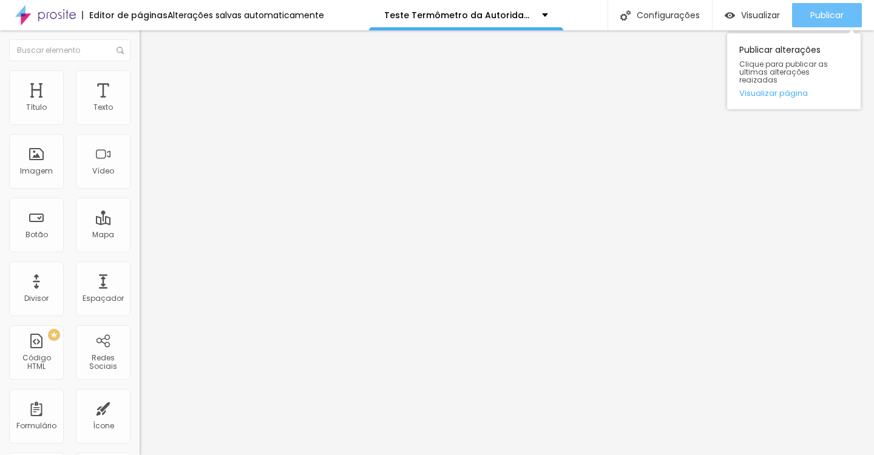
click at [815, 10] on span "Publicar" at bounding box center [826, 15] width 33 height 10
